Goal: Book appointment/travel/reservation

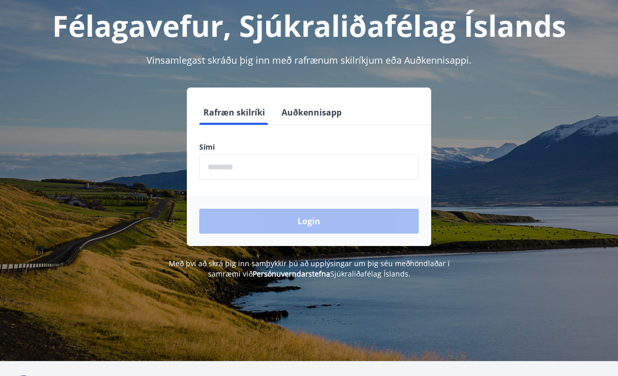
scroll to position [56, 0]
click at [215, 170] on input "phone" at bounding box center [308, 166] width 219 height 25
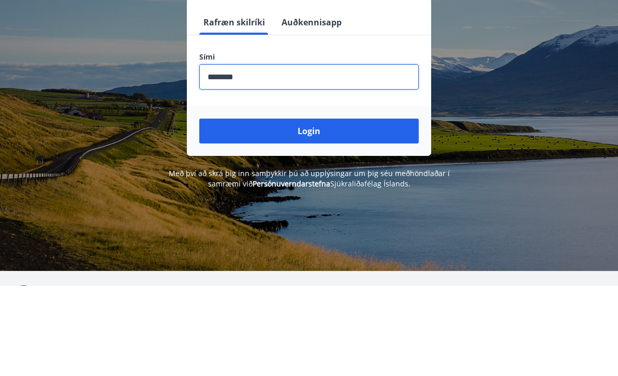
type input "********"
click at [307, 209] on button "Login" at bounding box center [308, 221] width 219 height 25
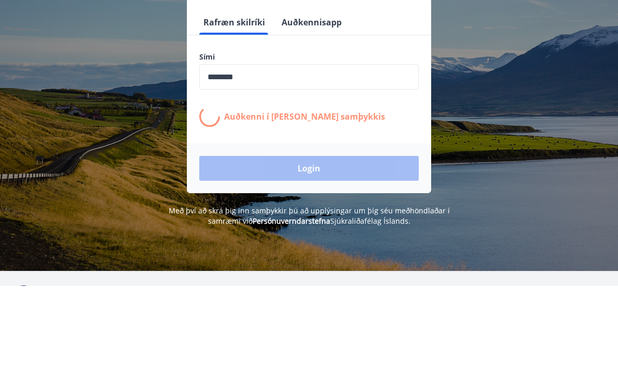
scroll to position [146, 0]
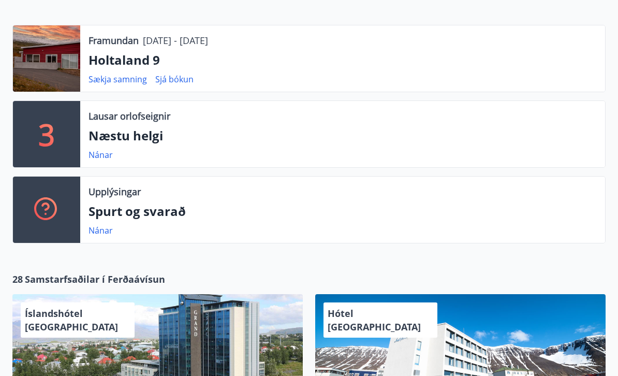
scroll to position [219, 0]
click at [100, 154] on link "Nánar" at bounding box center [101, 154] width 24 height 11
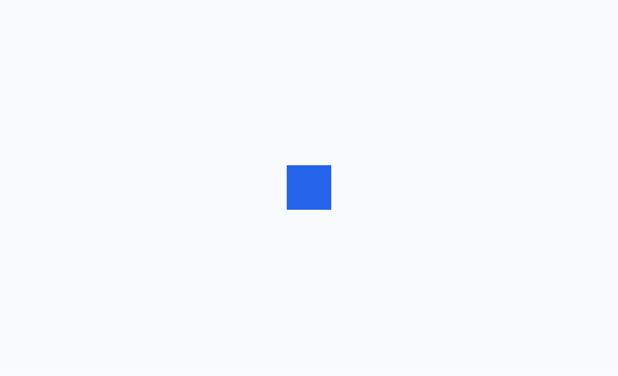
scroll to position [1, 0]
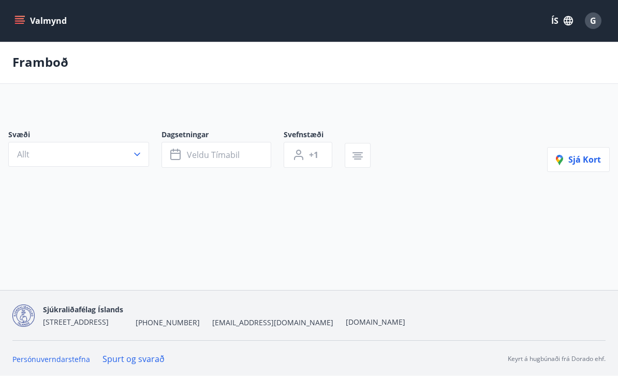
type input "*"
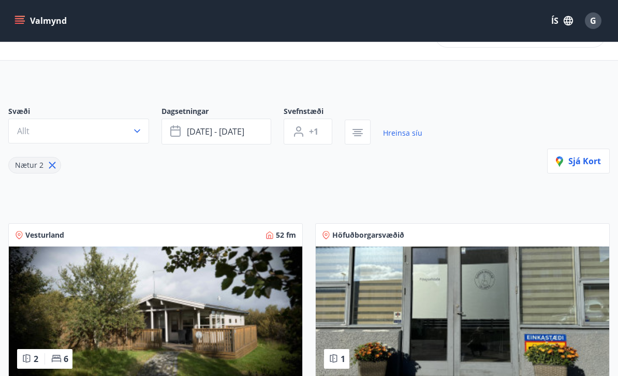
scroll to position [0, 0]
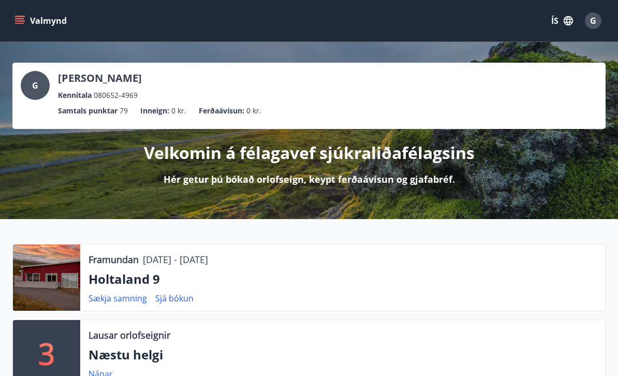
click at [25, 20] on button "Valmynd" at bounding box center [41, 20] width 58 height 19
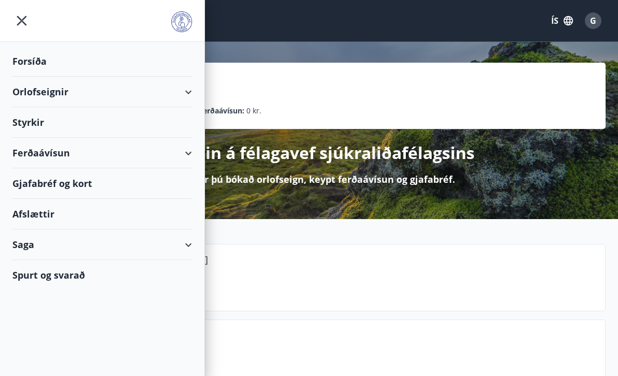
click at [53, 94] on div "Orlofseignir" at bounding box center [102, 92] width 180 height 31
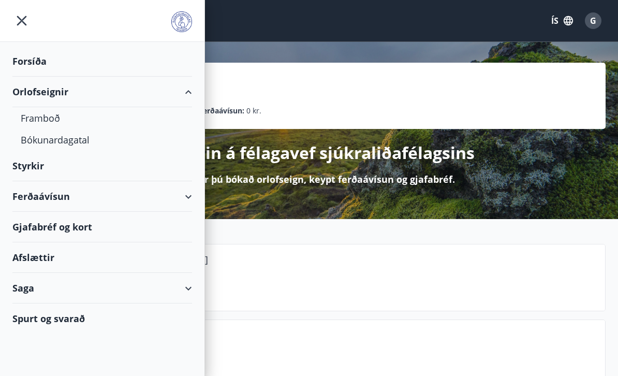
click at [82, 142] on div "Bókunardagatal" at bounding box center [102, 140] width 163 height 22
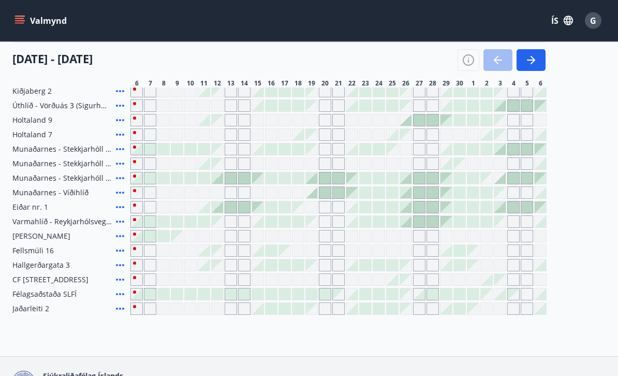
scroll to position [146, 0]
click at [88, 281] on span "CF [STREET_ADDRESS]" at bounding box center [50, 279] width 76 height 10
click at [122, 283] on icon at bounding box center [120, 279] width 12 height 12
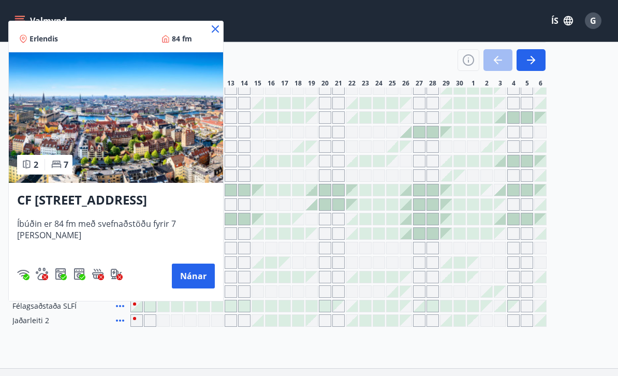
scroll to position [135, 0]
click at [606, 194] on div at bounding box center [309, 188] width 618 height 376
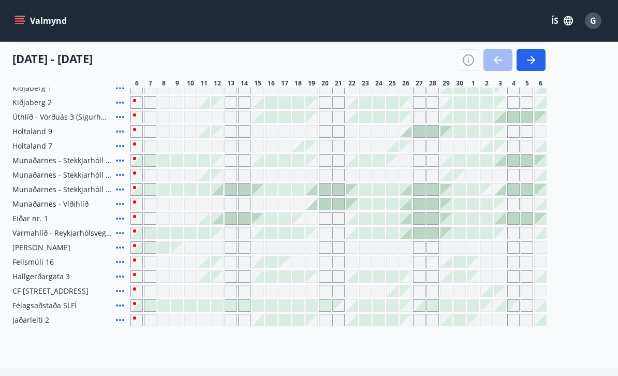
click at [472, 62] on icon "button" at bounding box center [468, 60] width 12 height 12
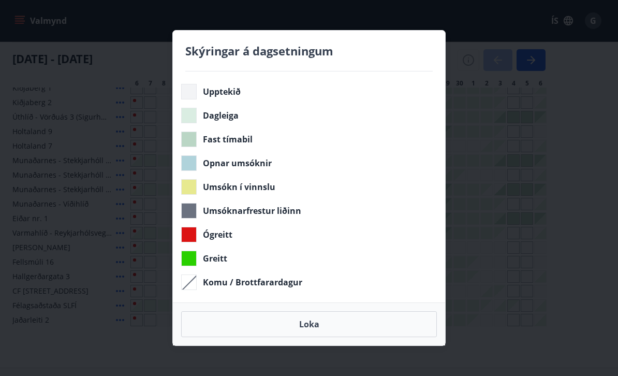
click at [304, 337] on button "Loka" at bounding box center [309, 324] width 256 height 26
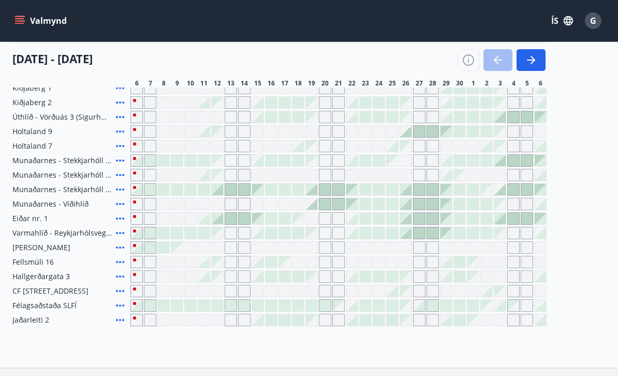
click at [89, 292] on span "CF [STREET_ADDRESS]" at bounding box center [50, 291] width 76 height 10
click at [120, 293] on icon at bounding box center [120, 291] width 12 height 12
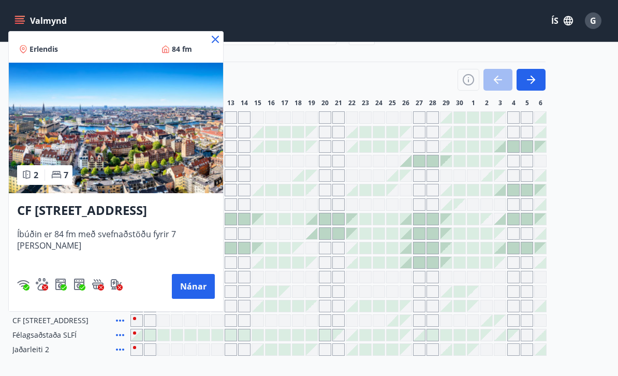
scroll to position [105, 0]
click at [199, 285] on button "Nánar" at bounding box center [193, 286] width 43 height 25
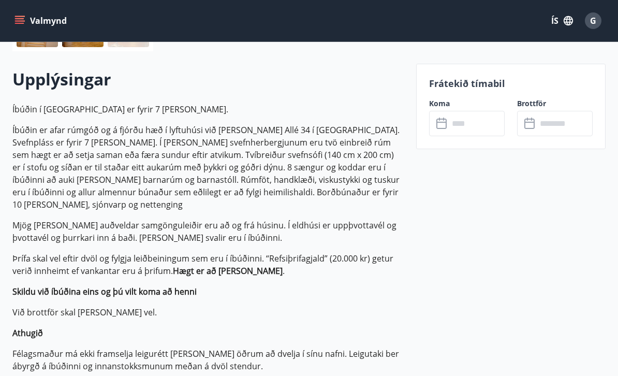
scroll to position [271, 0]
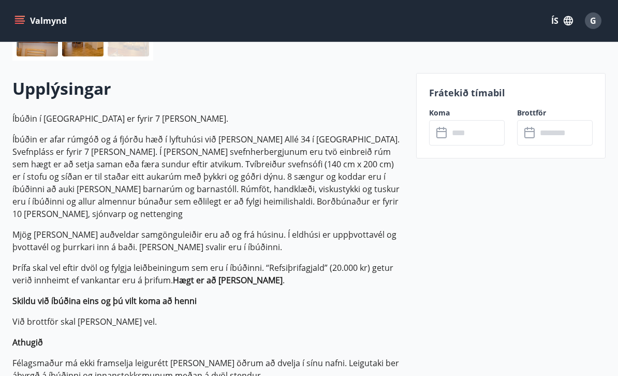
click at [457, 141] on input "text" at bounding box center [477, 132] width 56 height 25
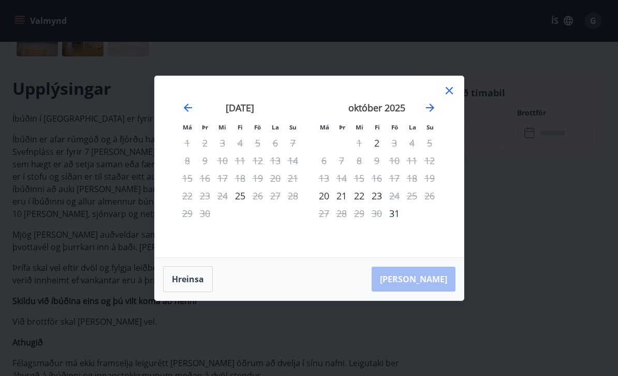
click at [448, 86] on icon at bounding box center [449, 90] width 12 height 12
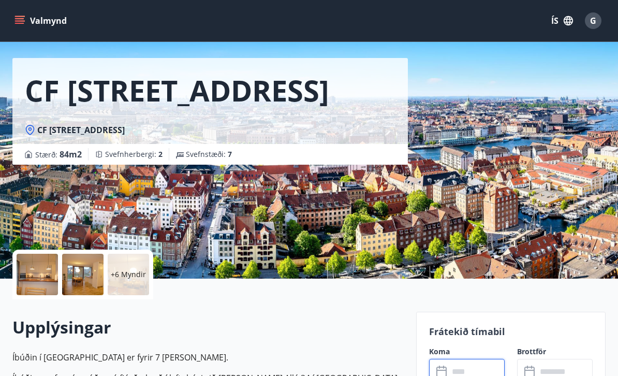
scroll to position [0, 0]
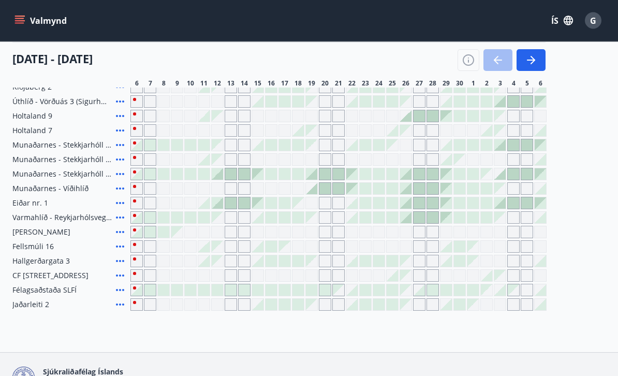
scroll to position [151, 0]
click at [296, 276] on div "Gráir dagar eru ekki bókanlegir" at bounding box center [298, 275] width 12 height 12
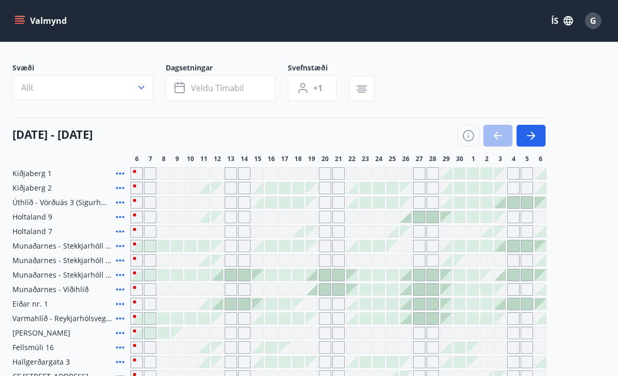
scroll to position [50, 0]
click at [531, 133] on icon "button" at bounding box center [531, 135] width 12 height 12
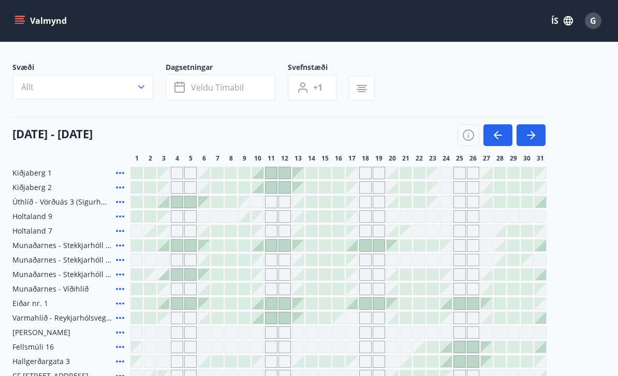
click at [529, 136] on icon "button" at bounding box center [531, 135] width 12 height 12
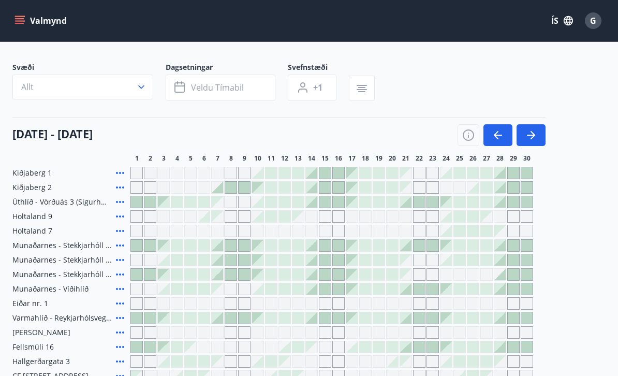
click at [528, 136] on icon "button" at bounding box center [531, 135] width 8 height 1
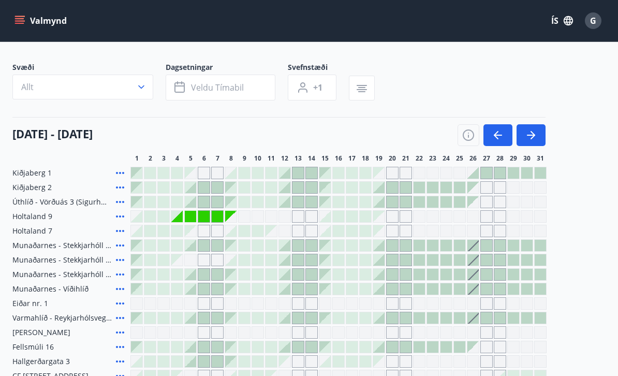
scroll to position [0, 0]
